Goal: Communication & Community: Ask a question

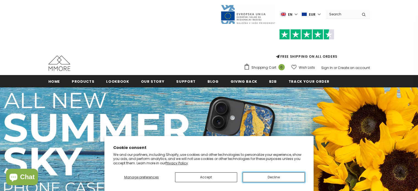
click at [261, 177] on button "Decline" at bounding box center [273, 177] width 62 height 10
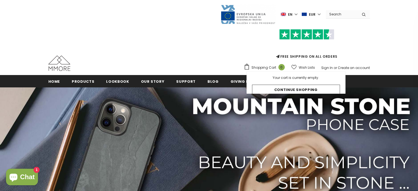
click at [298, 13] on label "en" at bounding box center [290, 14] width 18 height 8
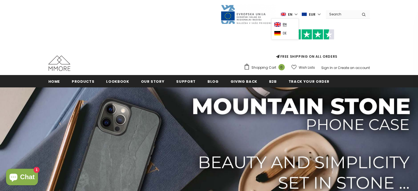
click at [286, 33] on span "de" at bounding box center [285, 33] width 4 height 4
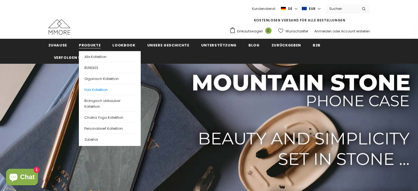
click at [93, 90] on span "Holz Kollektion" at bounding box center [95, 89] width 23 height 5
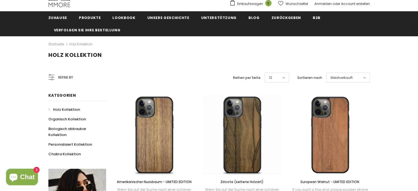
scroll to position [82, 0]
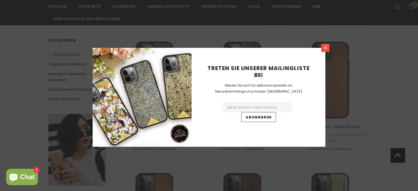
click at [325, 48] on icon at bounding box center [325, 47] width 5 height 5
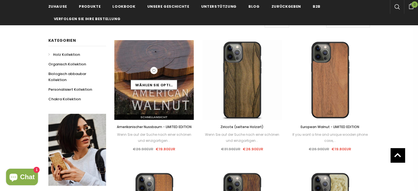
drag, startPoint x: 159, startPoint y: 67, endPoint x: 184, endPoint y: 56, distance: 27.8
click at [184, 56] on img at bounding box center [154, 80] width 80 height 80
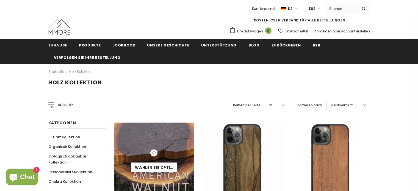
scroll to position [82, 0]
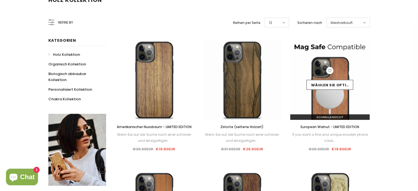
drag, startPoint x: 342, startPoint y: 68, endPoint x: 364, endPoint y: 72, distance: 22.2
click at [371, 71] on div "Verkauf Wählen Sie Optionen Schnellansicht European Walnut - LIMITED EDITION If…" at bounding box center [330, 97] width 88 height 115
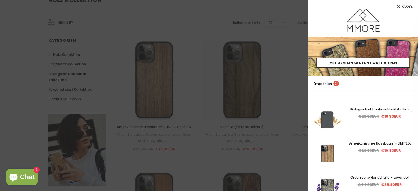
click at [409, 5] on span "Close" at bounding box center [407, 6] width 10 height 3
click at [403, 5] on span "Close" at bounding box center [407, 6] width 10 height 3
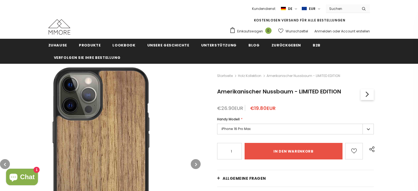
scroll to position [55, 0]
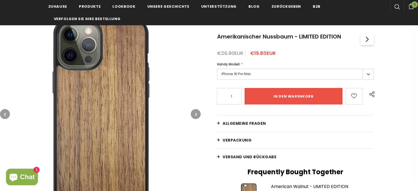
click at [263, 78] on label "iPhone 16 Pro Max" at bounding box center [295, 74] width 156 height 11
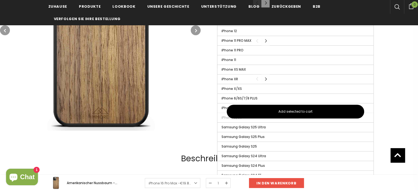
scroll to position [357, 0]
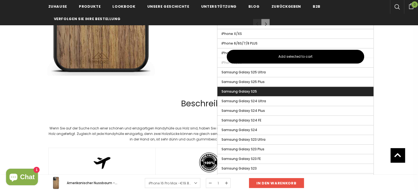
click at [261, 88] on label "Samsung Galaxy S25" at bounding box center [295, 91] width 156 height 9
click at [0, 0] on input "Samsung Galaxy S25" at bounding box center [0, 0] width 0 height 0
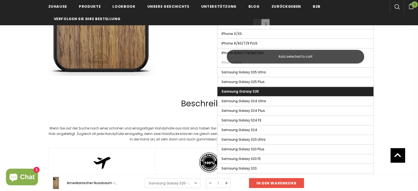
click at [335, 55] on button "Add selected to cart" at bounding box center [295, 57] width 137 height 14
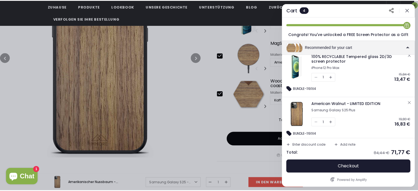
scroll to position [148, 0]
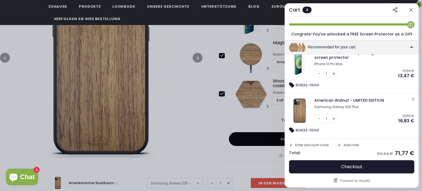
click at [410, 10] on icon "button" at bounding box center [410, 9] width 3 height 3
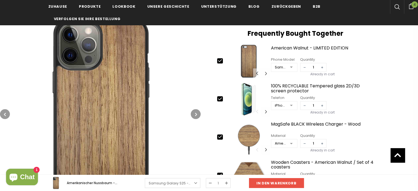
scroll to position [192, 0]
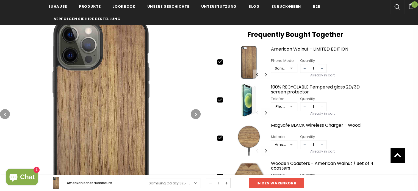
click at [220, 101] on icon at bounding box center [220, 100] width 6 height 6
type input "0"
click at [220, 136] on icon at bounding box center [220, 138] width 6 height 6
type input "0"
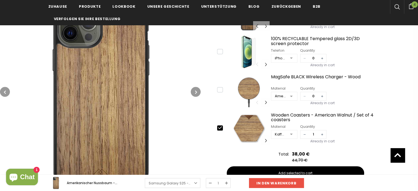
scroll to position [247, 0]
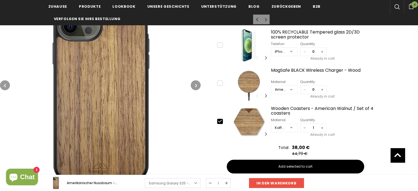
click at [221, 117] on div "slide 1 of 18 1 / 18 2 / 18 3 / 18 4 / 18 5 / 18 6 / 18 7 / 18 8 / 18 9 / 18 10…" at bounding box center [295, 122] width 156 height 34
click at [219, 120] on icon at bounding box center [220, 121] width 6 height 6
type input "0"
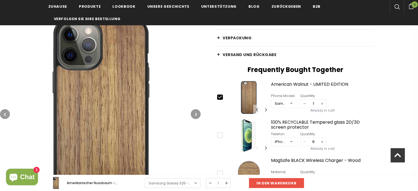
scroll to position [165, 0]
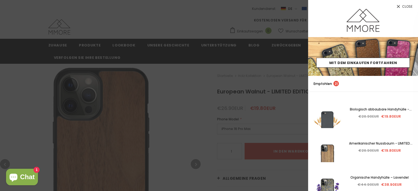
click at [407, 8] on span "Close" at bounding box center [407, 6] width 10 height 3
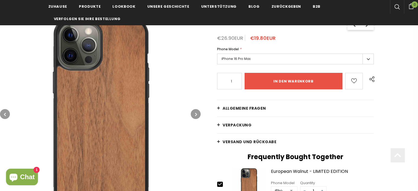
scroll to position [82, 0]
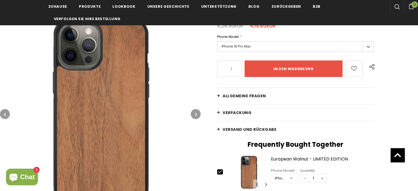
click at [195, 115] on icon "button" at bounding box center [196, 113] width 2 height 5
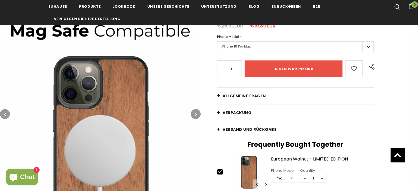
click at [195, 115] on icon "button" at bounding box center [196, 113] width 2 height 5
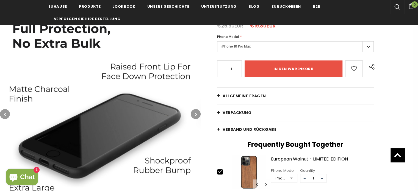
click at [195, 115] on icon "button" at bounding box center [196, 113] width 2 height 5
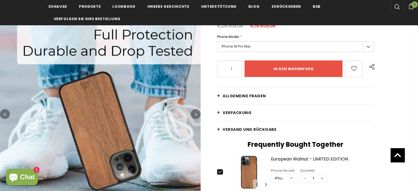
click at [195, 115] on icon "button" at bounding box center [196, 113] width 2 height 5
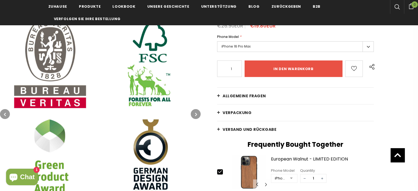
click at [195, 116] on icon "button" at bounding box center [196, 113] width 2 height 5
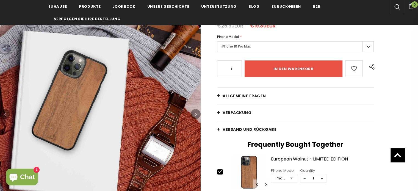
click at [195, 116] on icon "button" at bounding box center [196, 113] width 2 height 5
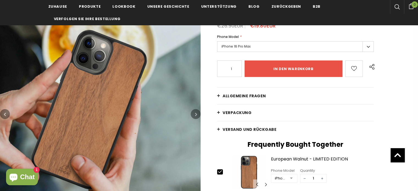
click at [195, 114] on icon "button" at bounding box center [196, 113] width 2 height 5
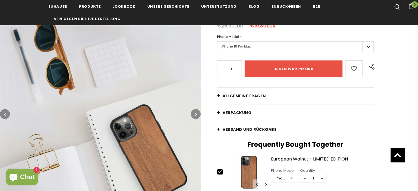
click at [195, 114] on icon "button" at bounding box center [196, 113] width 2 height 5
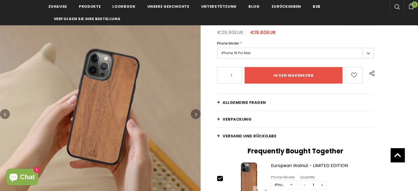
scroll to position [55, 0]
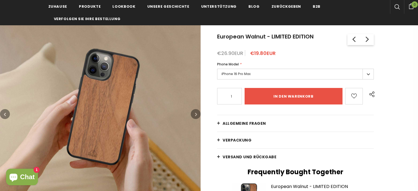
click at [367, 71] on label "iPhone 16 Pro Max" at bounding box center [295, 74] width 156 height 11
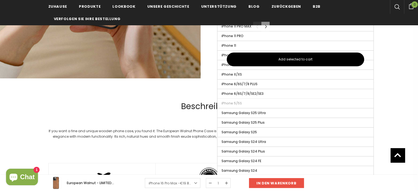
scroll to position [329, 0]
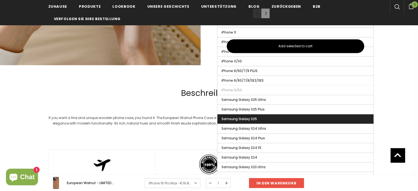
click at [314, 118] on label "Samsung Galaxy S25" at bounding box center [295, 118] width 156 height 9
click at [0, 0] on input "Samsung Galaxy S25" at bounding box center [0, 0] width 0 height 0
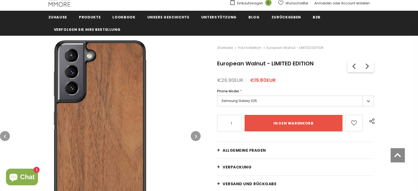
scroll to position [27, 0]
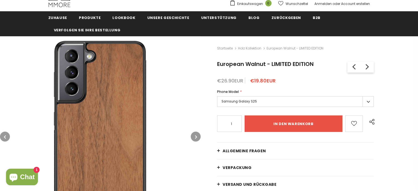
click at [195, 136] on icon "button" at bounding box center [196, 136] width 2 height 5
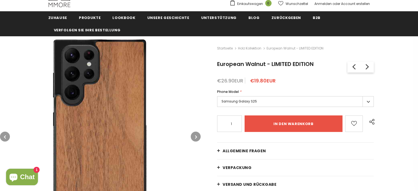
click at [195, 136] on icon "button" at bounding box center [196, 136] width 2 height 5
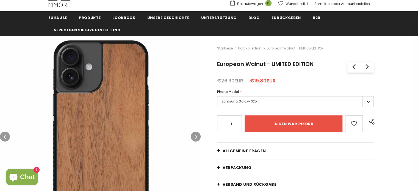
click at [195, 136] on icon "button" at bounding box center [196, 136] width 2 height 5
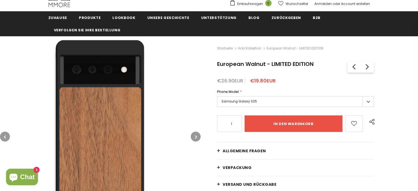
click at [195, 136] on icon "button" at bounding box center [196, 136] width 2 height 5
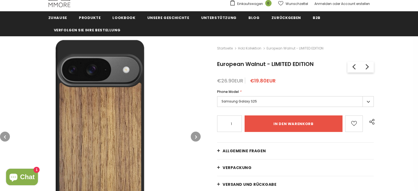
click at [195, 136] on icon "button" at bounding box center [196, 136] width 2 height 5
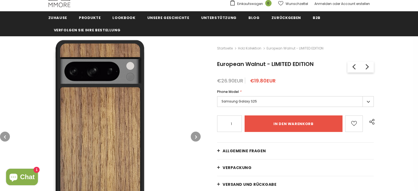
click at [195, 136] on icon "button" at bounding box center [196, 136] width 2 height 5
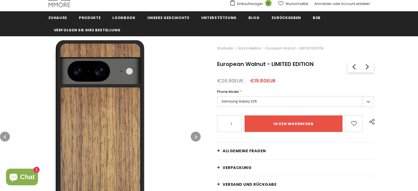
click at [195, 136] on icon "button" at bounding box center [196, 136] width 2 height 5
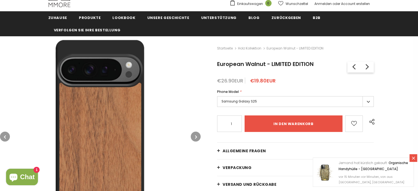
click at [195, 136] on icon "button" at bounding box center [196, 136] width 2 height 5
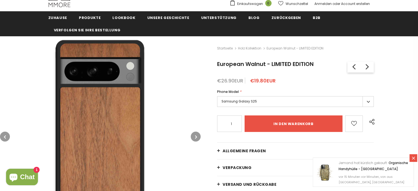
click at [195, 136] on icon "button" at bounding box center [196, 136] width 2 height 5
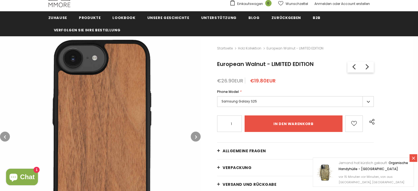
click at [195, 136] on icon "button" at bounding box center [196, 136] width 2 height 5
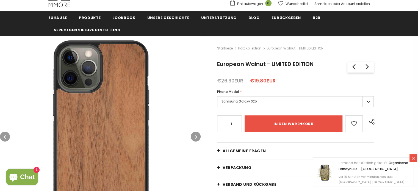
click at [195, 136] on icon "button" at bounding box center [196, 136] width 2 height 5
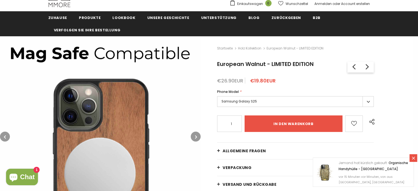
click at [195, 136] on icon "button" at bounding box center [196, 136] width 2 height 5
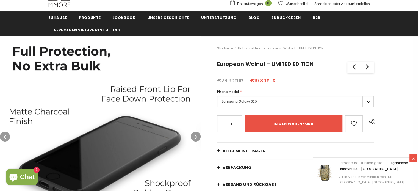
click at [195, 136] on icon "button" at bounding box center [196, 136] width 2 height 5
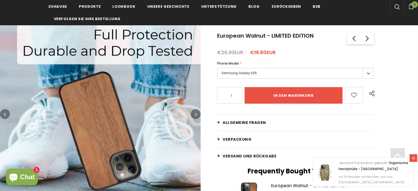
scroll to position [82, 0]
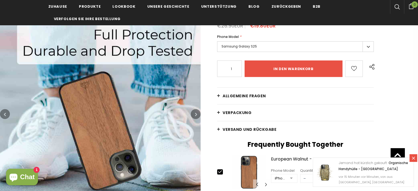
click at [195, 136] on img at bounding box center [100, 114] width 200 height 200
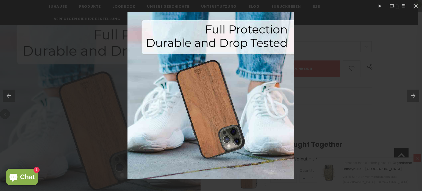
click at [412, 95] on button at bounding box center [414, 95] width 15 height 27
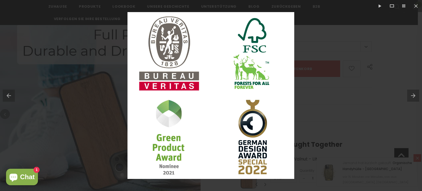
click at [412, 96] on button at bounding box center [414, 95] width 15 height 27
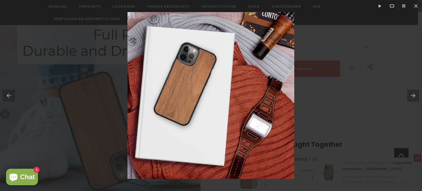
click at [412, 96] on button at bounding box center [414, 95] width 15 height 27
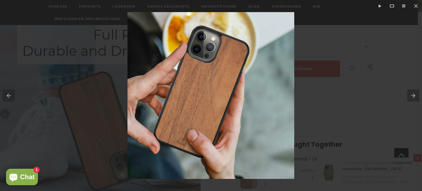
click at [412, 96] on button at bounding box center [414, 95] width 15 height 27
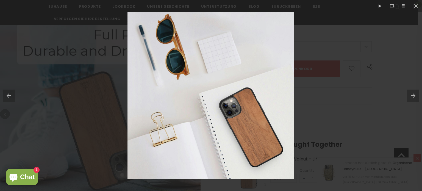
click at [412, 96] on button at bounding box center [414, 95] width 15 height 27
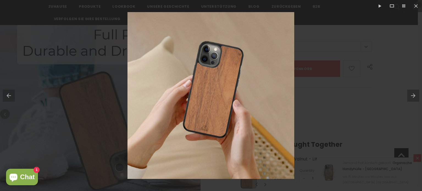
click at [412, 96] on button at bounding box center [414, 95] width 15 height 27
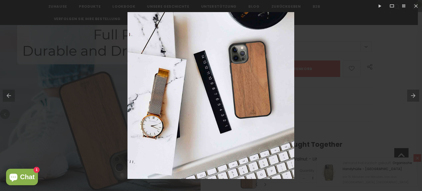
click at [412, 96] on button at bounding box center [414, 95] width 15 height 27
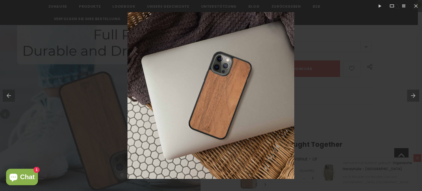
click at [412, 96] on button at bounding box center [414, 95] width 15 height 27
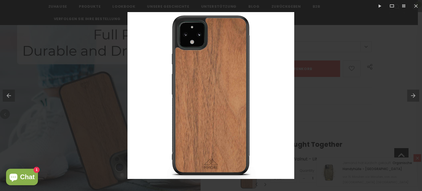
click at [412, 96] on button at bounding box center [414, 95] width 15 height 27
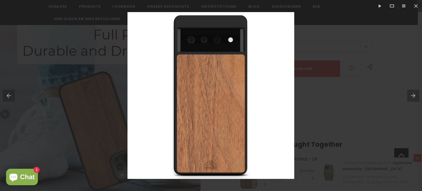
click at [412, 96] on button at bounding box center [414, 95] width 15 height 27
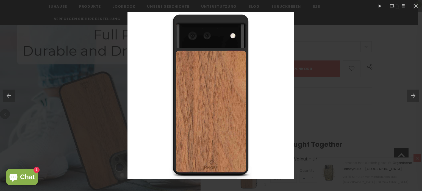
click at [412, 96] on button at bounding box center [414, 95] width 15 height 27
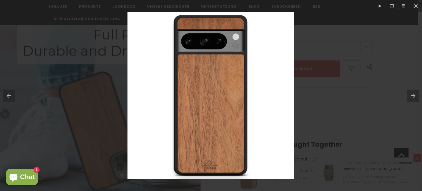
click at [412, 96] on button at bounding box center [414, 95] width 15 height 27
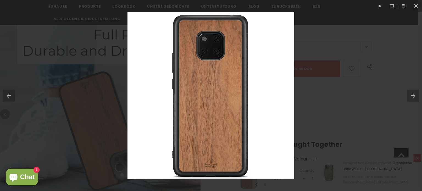
click at [412, 96] on button at bounding box center [414, 95] width 15 height 27
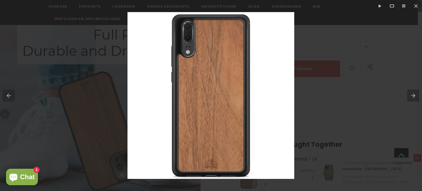
click at [412, 96] on button at bounding box center [414, 95] width 15 height 27
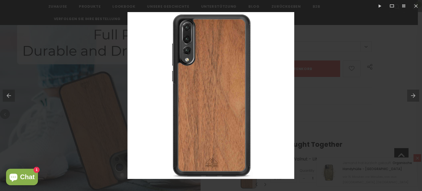
click at [412, 96] on button at bounding box center [414, 95] width 15 height 27
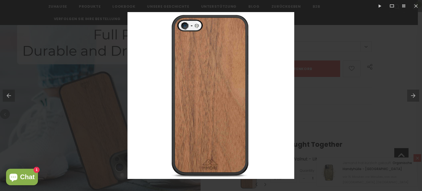
click at [412, 96] on button at bounding box center [414, 95] width 15 height 27
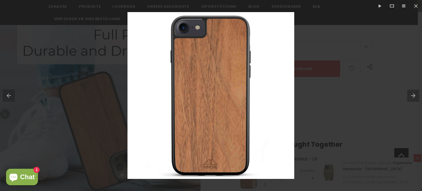
click at [412, 96] on button at bounding box center [414, 95] width 15 height 27
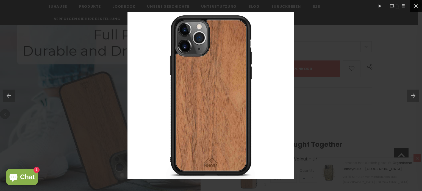
click at [416, 4] on button at bounding box center [416, 6] width 12 height 12
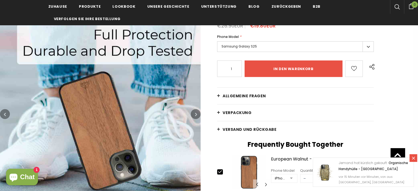
scroll to position [27, 0]
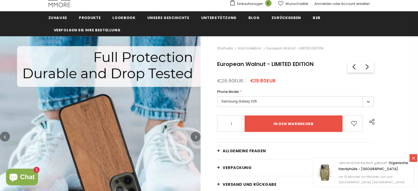
click at [364, 100] on label "Samsung Galaxy S25" at bounding box center [295, 101] width 156 height 11
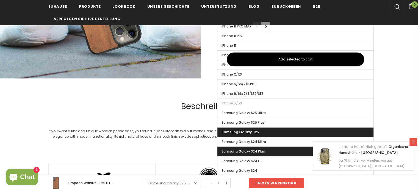
scroll to position [329, 0]
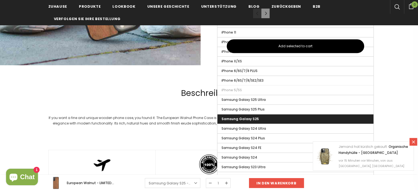
click at [261, 116] on label "Samsung Galaxy S25" at bounding box center [295, 118] width 156 height 9
click at [0, 0] on input "Samsung Galaxy S25" at bounding box center [0, 0] width 0 height 0
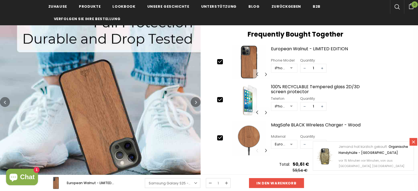
scroll to position [192, 0]
click at [5, 101] on icon "button" at bounding box center [5, 102] width 2 height 5
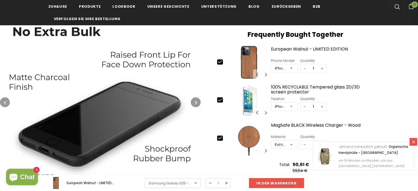
click at [5, 101] on icon "button" at bounding box center [5, 102] width 2 height 5
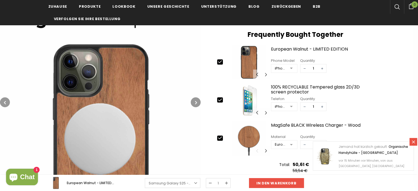
click at [5, 101] on icon "button" at bounding box center [5, 102] width 2 height 5
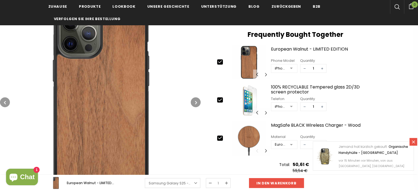
click at [5, 101] on icon "button" at bounding box center [5, 102] width 2 height 5
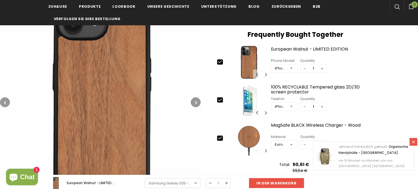
click at [5, 101] on icon "button" at bounding box center [5, 102] width 2 height 5
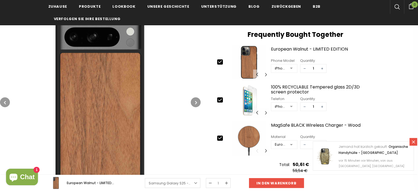
click at [5, 101] on icon "button" at bounding box center [5, 102] width 2 height 5
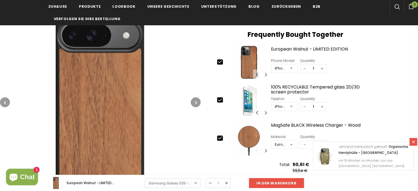
click at [5, 101] on icon "button" at bounding box center [5, 102] width 2 height 5
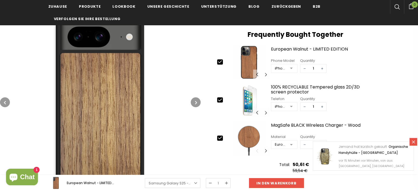
click at [5, 101] on icon "button" at bounding box center [5, 102] width 2 height 5
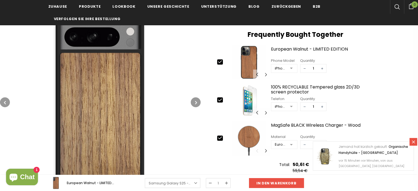
click at [5, 101] on icon "button" at bounding box center [5, 102] width 2 height 5
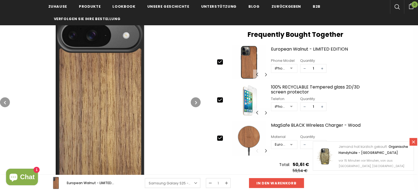
click at [5, 101] on icon "button" at bounding box center [5, 102] width 2 height 5
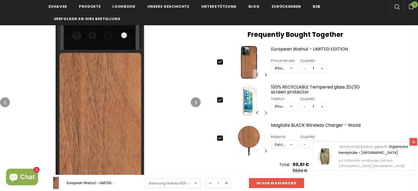
click at [5, 101] on icon "button" at bounding box center [5, 102] width 2 height 5
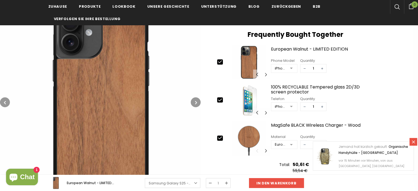
click at [5, 101] on icon "button" at bounding box center [5, 102] width 2 height 5
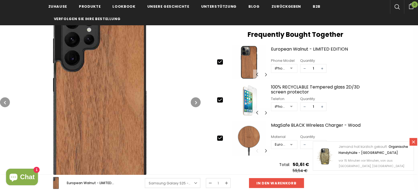
click at [5, 101] on icon "button" at bounding box center [5, 102] width 2 height 5
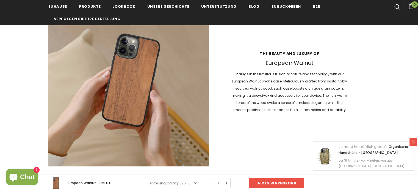
scroll to position [577, 0]
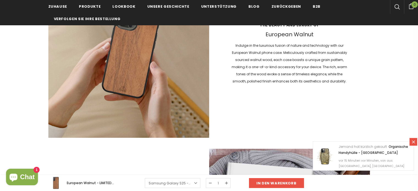
click at [413, 142] on icon at bounding box center [413, 141] width 3 height 3
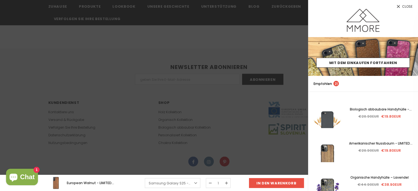
scroll to position [1235, 0]
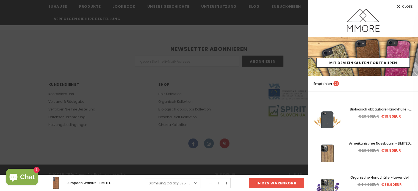
click at [410, 7] on span "Close" at bounding box center [407, 6] width 10 height 3
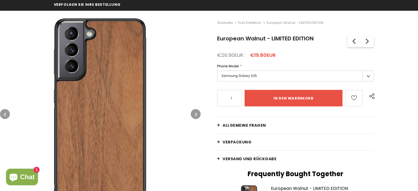
scroll to position [82, 0]
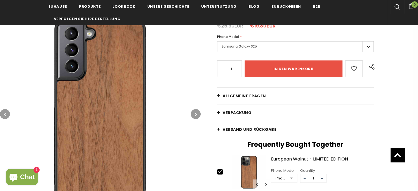
click at [233, 92] on link "Allgemeine Fragen" at bounding box center [295, 96] width 156 height 16
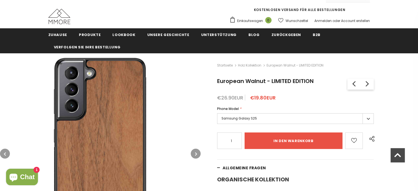
scroll to position [0, 0]
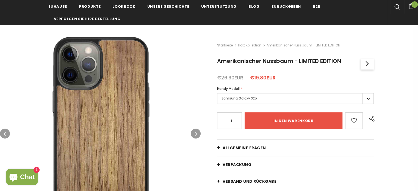
scroll to position [55, 0]
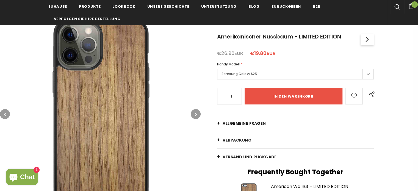
click at [369, 73] on label "Samsung Galaxy S25" at bounding box center [295, 74] width 156 height 11
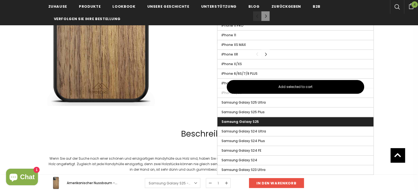
scroll to position [329, 0]
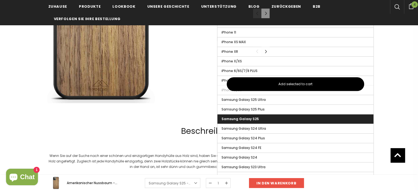
click at [367, 116] on label "Samsung Galaxy S25" at bounding box center [295, 118] width 156 height 9
click at [0, 0] on input "Samsung Galaxy S25" at bounding box center [0, 0] width 0 height 0
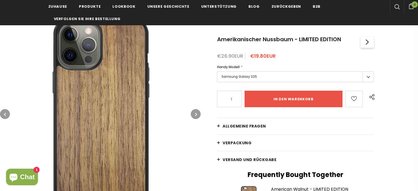
scroll to position [55, 0]
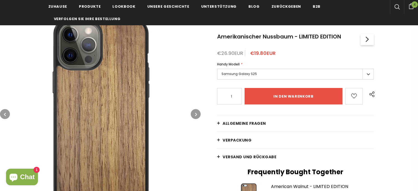
click at [197, 111] on button "button" at bounding box center [196, 114] width 10 height 10
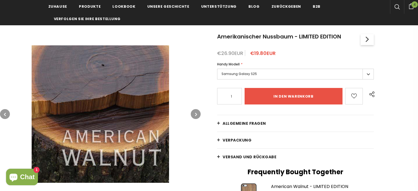
click at [195, 113] on icon "button" at bounding box center [196, 113] width 2 height 5
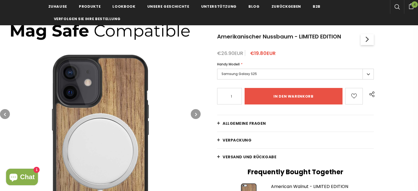
click at [195, 113] on icon "button" at bounding box center [196, 113] width 2 height 5
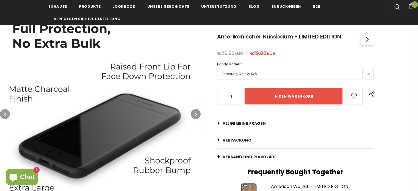
click at [195, 113] on icon "button" at bounding box center [196, 113] width 2 height 5
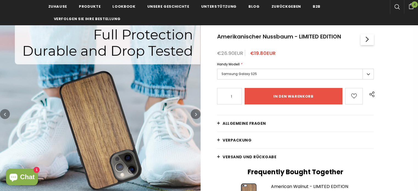
click at [195, 113] on icon "button" at bounding box center [196, 113] width 2 height 5
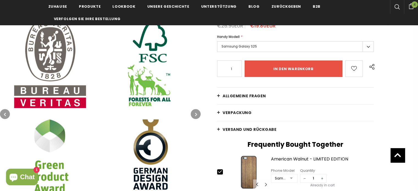
scroll to position [110, 0]
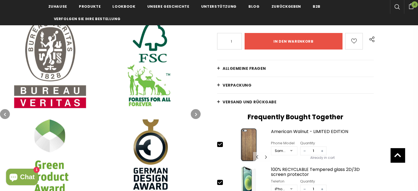
click at [197, 113] on icon "button" at bounding box center [196, 113] width 2 height 5
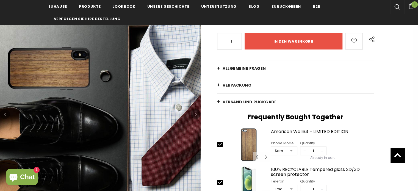
click at [197, 113] on icon "button" at bounding box center [196, 113] width 2 height 5
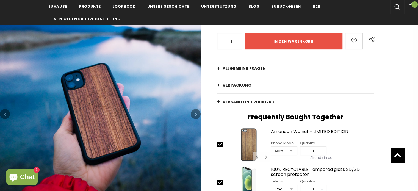
click at [197, 113] on icon "button" at bounding box center [196, 113] width 2 height 5
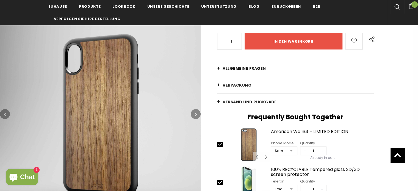
click at [197, 113] on icon "button" at bounding box center [196, 113] width 2 height 5
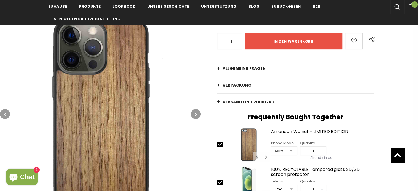
click at [197, 113] on icon "button" at bounding box center [196, 113] width 2 height 5
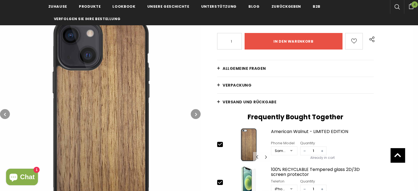
click at [197, 113] on icon "button" at bounding box center [196, 113] width 2 height 5
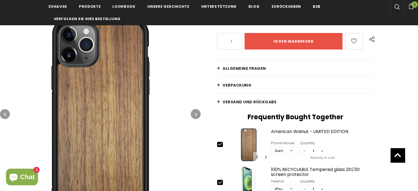
click at [197, 113] on icon "button" at bounding box center [196, 113] width 2 height 5
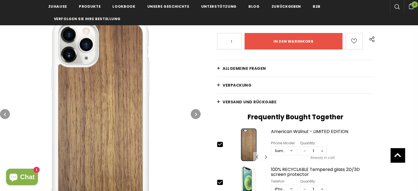
click at [197, 113] on icon "button" at bounding box center [196, 113] width 2 height 5
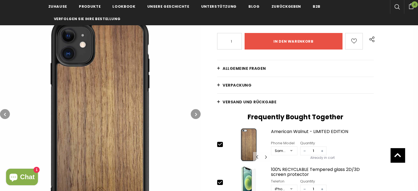
click at [197, 113] on icon "button" at bounding box center [196, 113] width 2 height 5
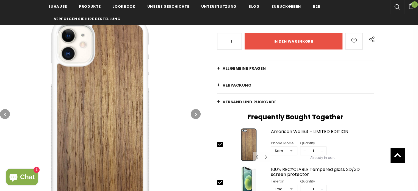
click at [197, 113] on icon "button" at bounding box center [196, 113] width 2 height 5
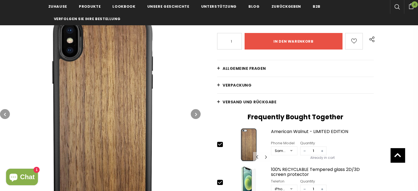
click at [197, 113] on icon "button" at bounding box center [196, 113] width 2 height 5
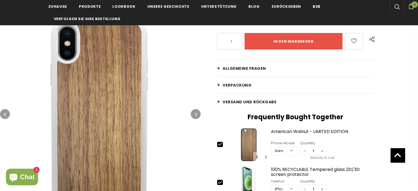
click at [197, 113] on icon "button" at bounding box center [196, 113] width 2 height 5
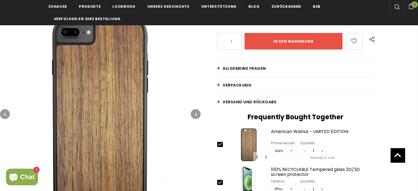
click at [197, 113] on icon "button" at bounding box center [196, 113] width 2 height 5
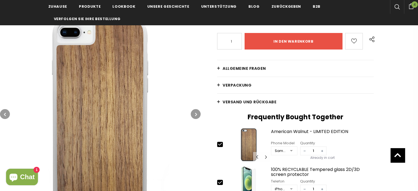
click at [197, 113] on icon "button" at bounding box center [196, 113] width 2 height 5
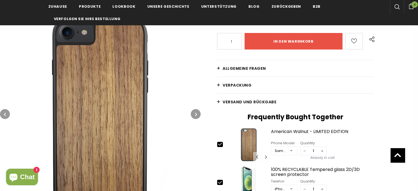
click at [196, 114] on icon "button" at bounding box center [196, 113] width 2 height 5
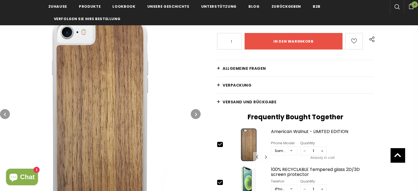
click at [196, 114] on icon "button" at bounding box center [196, 113] width 2 height 5
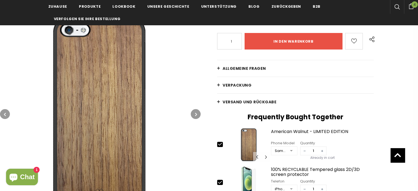
click at [196, 114] on icon "button" at bounding box center [196, 113] width 2 height 5
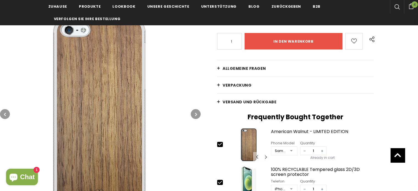
click at [196, 114] on icon "button" at bounding box center [196, 113] width 2 height 5
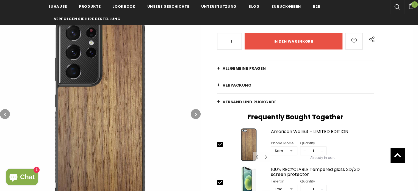
click at [196, 114] on icon "button" at bounding box center [196, 113] width 2 height 5
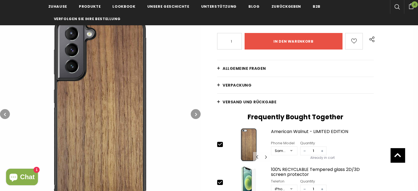
click at [196, 114] on icon "button" at bounding box center [196, 113] width 2 height 5
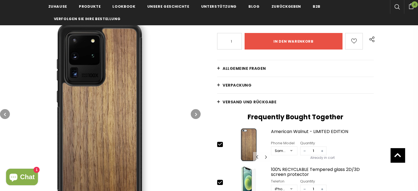
click at [194, 114] on button "button" at bounding box center [196, 114] width 10 height 10
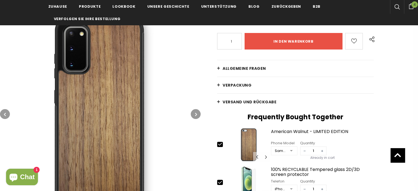
click at [195, 114] on icon "button" at bounding box center [196, 113] width 2 height 5
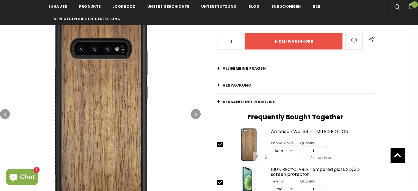
click at [195, 114] on icon "button" at bounding box center [196, 113] width 2 height 5
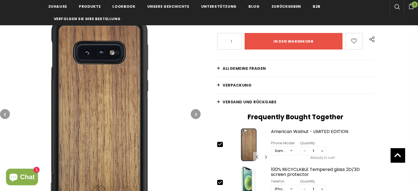
click at [195, 114] on icon "button" at bounding box center [196, 113] width 2 height 5
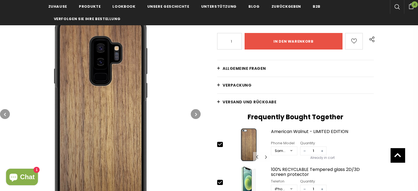
click at [195, 114] on icon "button" at bounding box center [196, 113] width 2 height 5
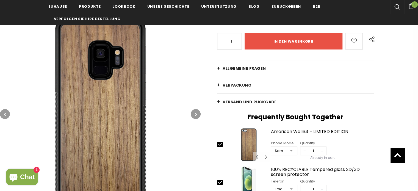
click at [195, 114] on icon "button" at bounding box center [196, 113] width 2 height 5
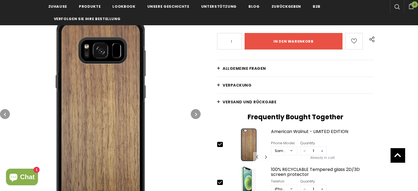
click at [8, 112] on button "button" at bounding box center [5, 114] width 10 height 10
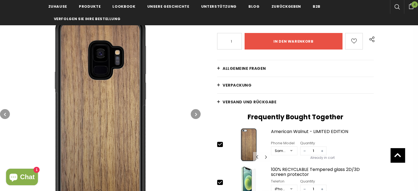
click at [8, 112] on button "button" at bounding box center [5, 114] width 10 height 10
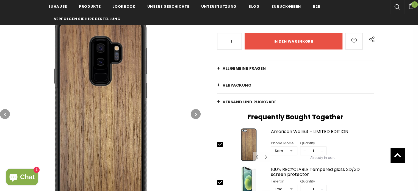
click at [7, 113] on button "button" at bounding box center [5, 114] width 10 height 10
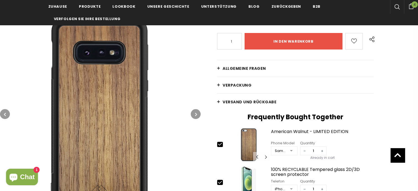
click at [7, 113] on button "button" at bounding box center [5, 114] width 10 height 10
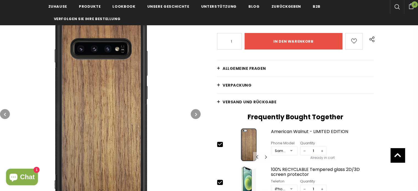
click at [7, 113] on button "button" at bounding box center [5, 114] width 10 height 10
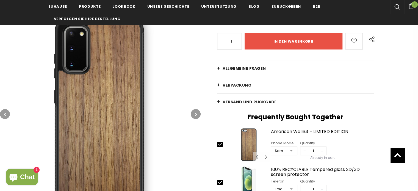
click at [7, 113] on button "button" at bounding box center [5, 114] width 10 height 10
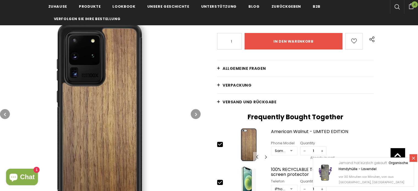
click at [7, 113] on button "button" at bounding box center [5, 114] width 10 height 10
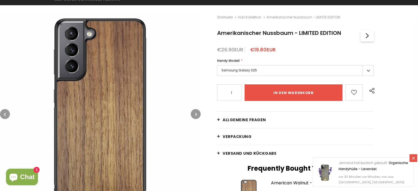
scroll to position [82, 0]
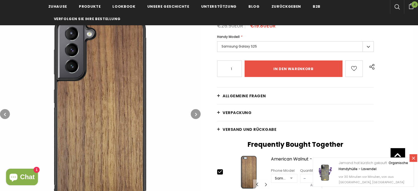
click at [220, 128] on link "Versand und Rückgabe" at bounding box center [295, 129] width 156 height 16
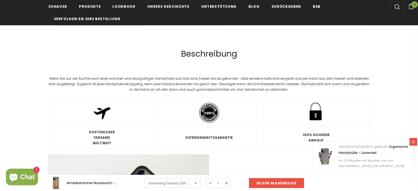
scroll to position [494, 0]
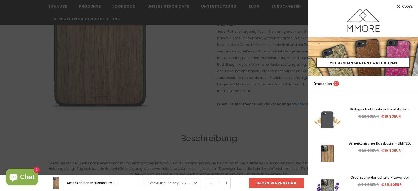
click at [406, 5] on span "Close" at bounding box center [407, 6] width 10 height 3
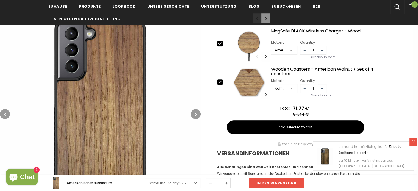
scroll to position [275, 0]
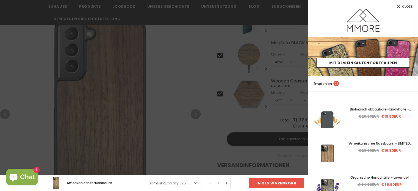
click at [400, 7] on icon at bounding box center [398, 6] width 5 height 5
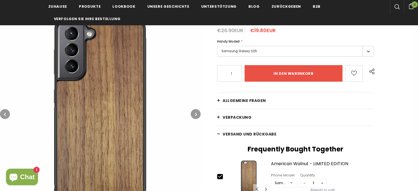
scroll to position [82, 0]
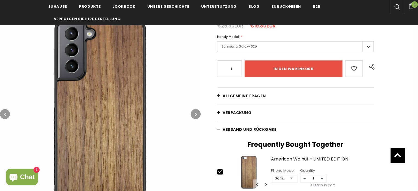
click at [17, 176] on icon "Chat-Fenster" at bounding box center [14, 178] width 8 height 8
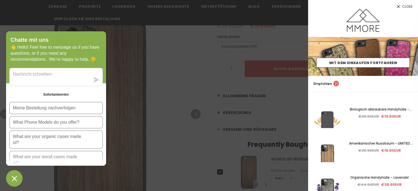
click at [409, 5] on span "Close" at bounding box center [407, 6] width 10 height 3
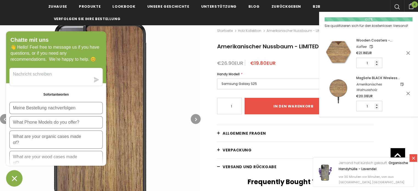
scroll to position [0, 0]
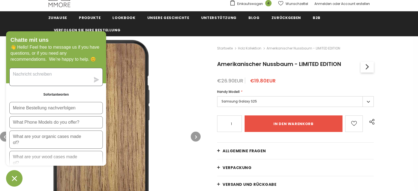
click at [72, 74] on textarea "Sende uns eine Nachricht" at bounding box center [50, 77] width 81 height 18
type textarea "Hallo,"
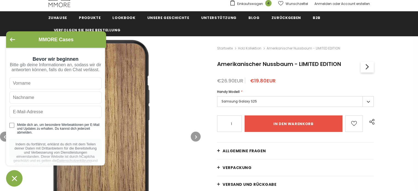
click at [52, 89] on input "text" at bounding box center [55, 83] width 92 height 12
click at [13, 42] on button "Zurück zum Hauptbildschirm" at bounding box center [12, 40] width 5 height 5
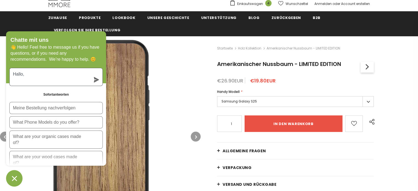
click at [20, 82] on textarea "Hallo," at bounding box center [50, 77] width 81 height 18
click at [27, 80] on textarea "Hallo," at bounding box center [50, 77] width 81 height 18
click at [26, 85] on textarea "Hallo," at bounding box center [50, 77] width 81 height 18
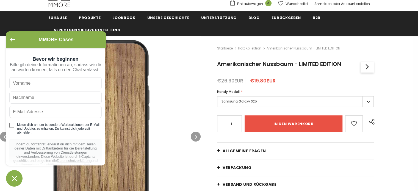
click at [28, 89] on input "text" at bounding box center [55, 83] width 92 height 12
type input "[PERSON_NAME]"
type input "Thierbach"
type input "[EMAIL_ADDRESS][DOMAIN_NAME]"
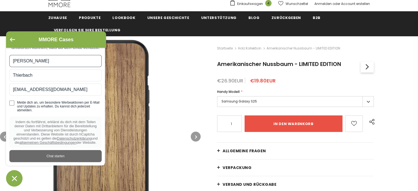
scroll to position [43, 0]
click at [65, 157] on div "Chat starten" at bounding box center [56, 156] width 86 height 6
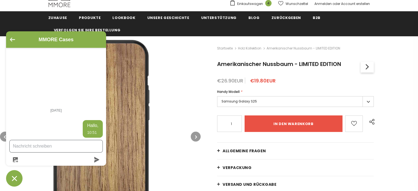
click at [56, 144] on textarea "Sende uns eine Nachricht" at bounding box center [56, 146] width 93 height 12
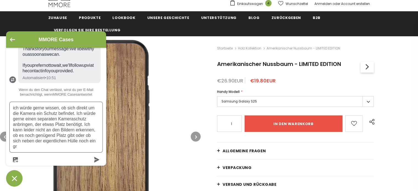
scroll to position [52, 0]
type textarea "ich würde gerne wissen, ob sich direkt um die Kamera ein Schutz befindet. Ich w…"
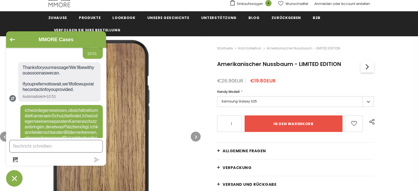
scroll to position [13, 0]
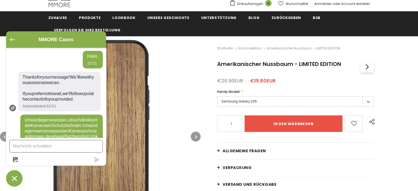
click at [11, 38] on icon "Zurück zum Hauptbildschirm" at bounding box center [12, 40] width 5 height 4
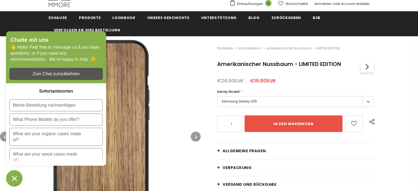
click at [185, 71] on img at bounding box center [100, 136] width 200 height 200
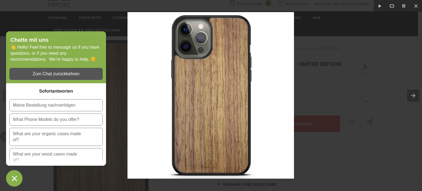
click at [388, 39] on div at bounding box center [211, 95] width 422 height 191
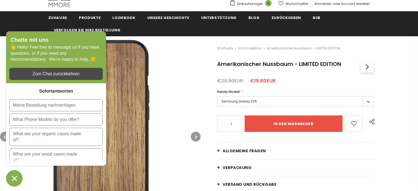
click at [76, 76] on div "Zum Chat zurückkehren" at bounding box center [56, 74] width 87 height 6
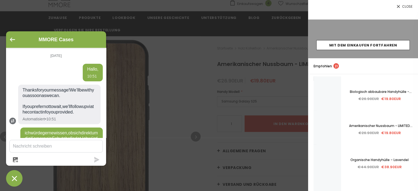
scroll to position [95, 0]
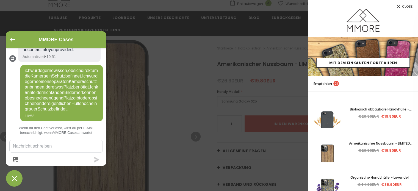
click at [57, 142] on textarea "Sende uns eine Nachricht" at bounding box center [56, 146] width 93 height 12
type textarea "Ich habe ein Samsung S25"
click at [96, 159] on icon "submit" at bounding box center [96, 159] width 5 height 5
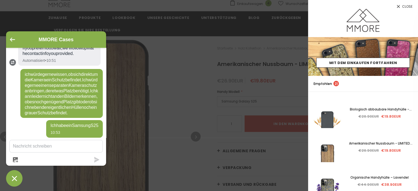
click at [410, 6] on span "Close" at bounding box center [407, 6] width 10 height 3
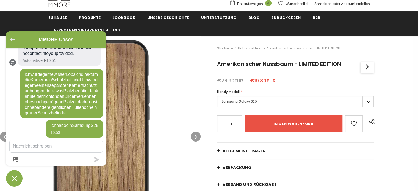
click at [15, 41] on button "Zurück zum Hauptbildschirm" at bounding box center [12, 40] width 5 height 5
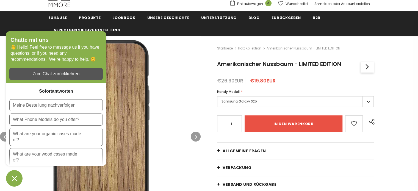
click at [16, 172] on button "Chat-Fenster" at bounding box center [14, 178] width 16 height 16
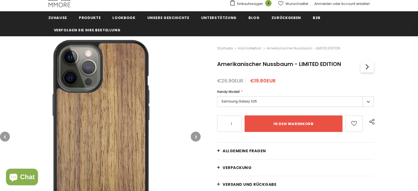
click at [199, 138] on button "button" at bounding box center [196, 137] width 10 height 10
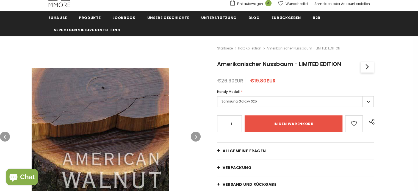
click at [198, 135] on button "button" at bounding box center [196, 137] width 10 height 10
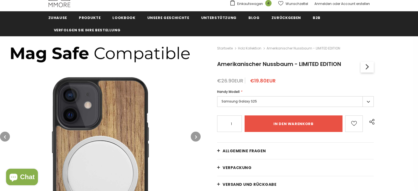
click at [198, 135] on button "button" at bounding box center [196, 137] width 10 height 10
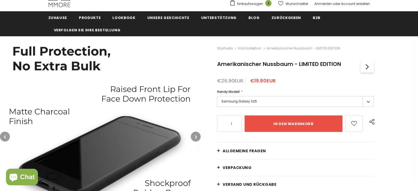
click at [198, 135] on button "button" at bounding box center [196, 137] width 10 height 10
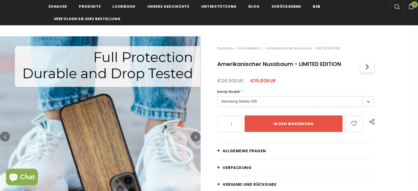
scroll to position [82, 0]
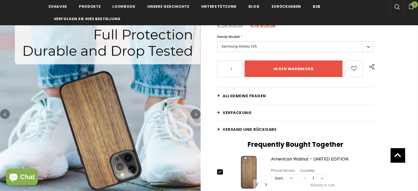
click at [196, 114] on icon "button" at bounding box center [196, 113] width 2 height 5
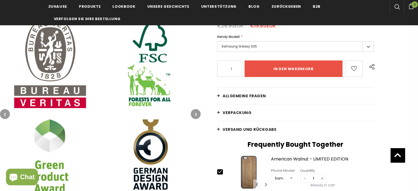
click at [196, 114] on icon "button" at bounding box center [196, 113] width 2 height 5
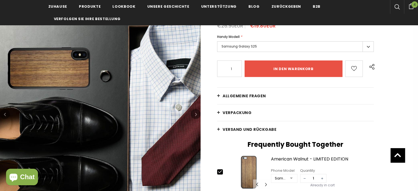
click at [196, 114] on icon "button" at bounding box center [196, 113] width 2 height 5
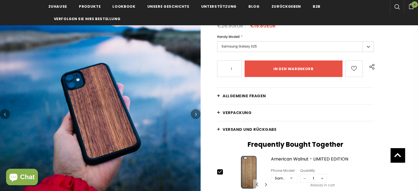
click at [196, 115] on icon "button" at bounding box center [196, 113] width 2 height 5
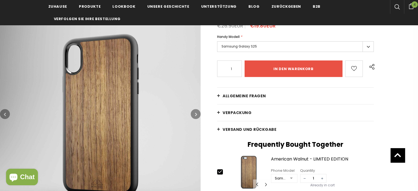
click at [196, 115] on icon "button" at bounding box center [196, 113] width 2 height 5
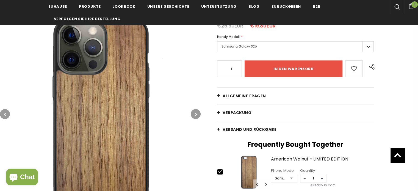
click at [196, 115] on icon "button" at bounding box center [196, 113] width 2 height 5
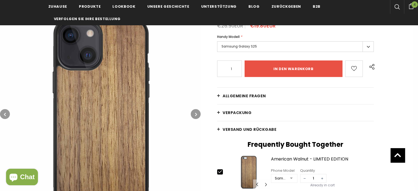
click at [196, 115] on icon "button" at bounding box center [196, 113] width 2 height 5
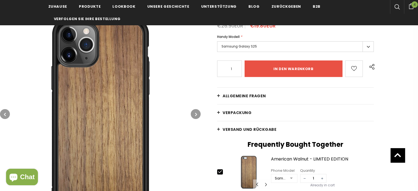
click at [196, 115] on icon "button" at bounding box center [196, 113] width 2 height 5
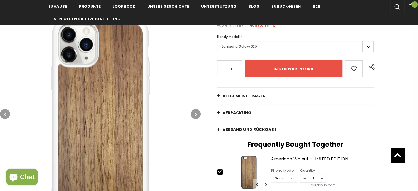
click at [196, 115] on icon "button" at bounding box center [196, 113] width 2 height 5
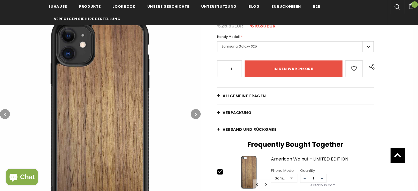
click at [196, 115] on icon "button" at bounding box center [196, 113] width 2 height 5
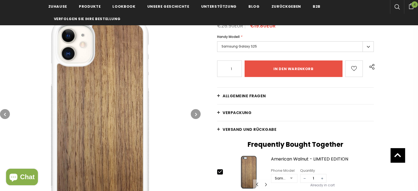
click at [196, 115] on icon "button" at bounding box center [196, 113] width 2 height 5
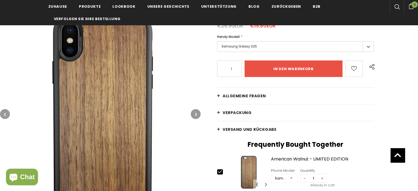
click at [196, 115] on icon "button" at bounding box center [196, 113] width 2 height 5
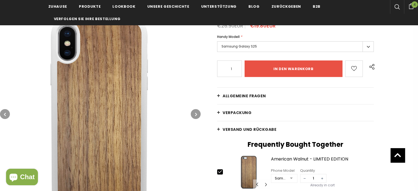
click at [196, 115] on icon "button" at bounding box center [196, 113] width 2 height 5
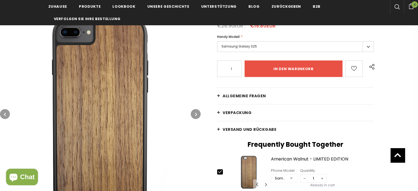
click at [196, 115] on icon "button" at bounding box center [196, 113] width 2 height 5
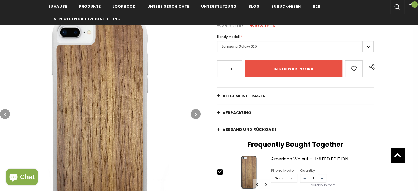
click at [196, 115] on icon "button" at bounding box center [196, 113] width 2 height 5
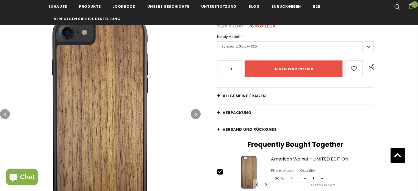
click at [196, 115] on icon "button" at bounding box center [196, 113] width 2 height 5
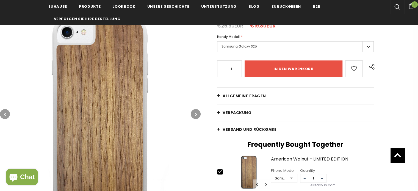
click at [196, 115] on icon "button" at bounding box center [196, 113] width 2 height 5
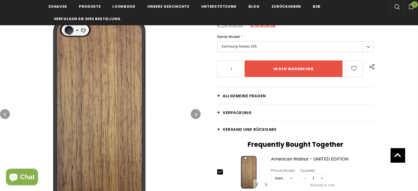
click at [196, 115] on icon "button" at bounding box center [196, 113] width 2 height 5
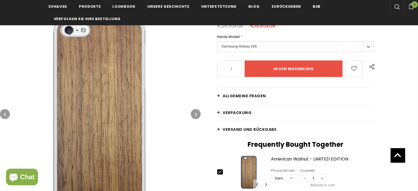
click at [196, 115] on icon "button" at bounding box center [196, 113] width 2 height 5
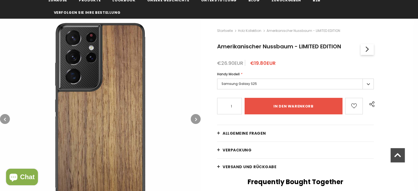
scroll to position [27, 0]
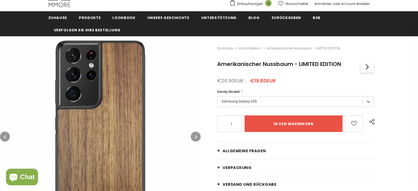
click at [195, 138] on icon "button" at bounding box center [196, 136] width 2 height 5
